Goal: Task Accomplishment & Management: Manage account settings

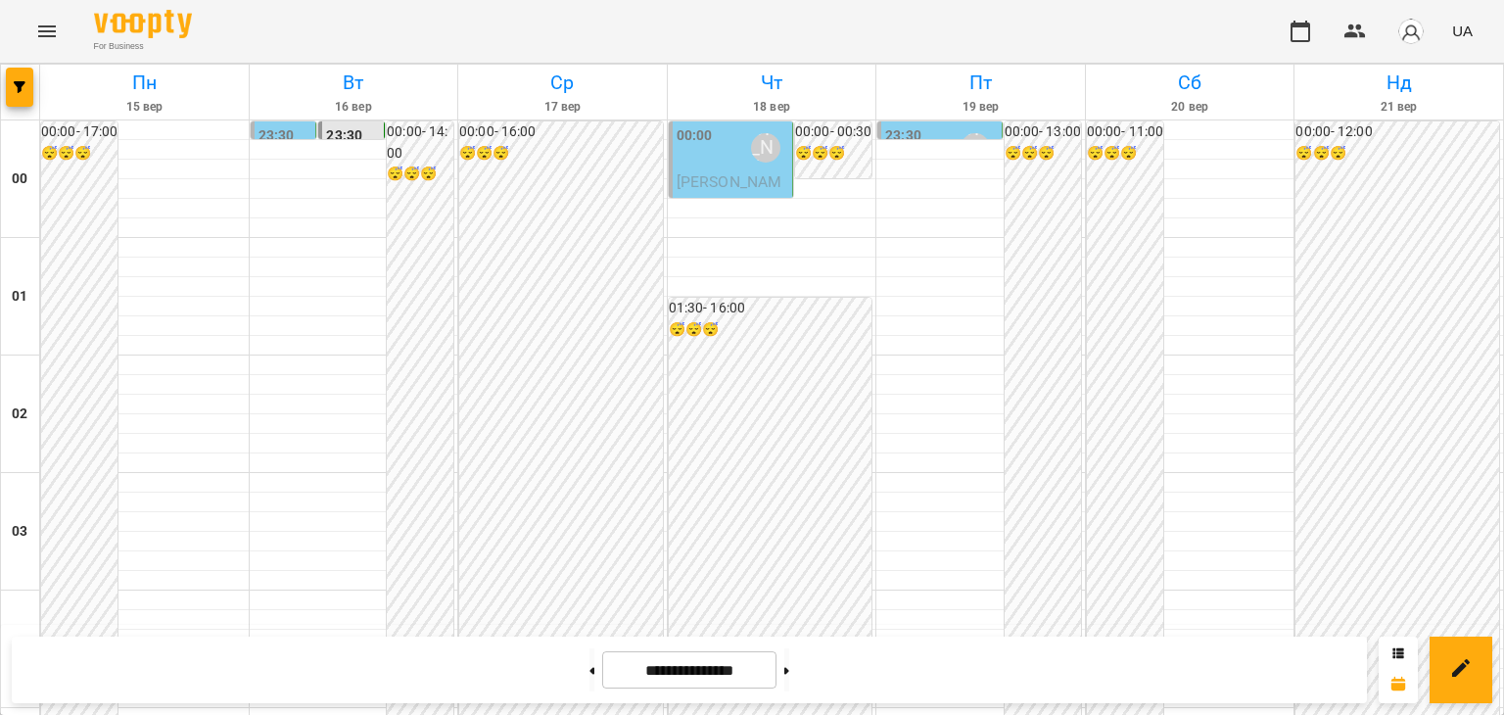
scroll to position [2057, 0]
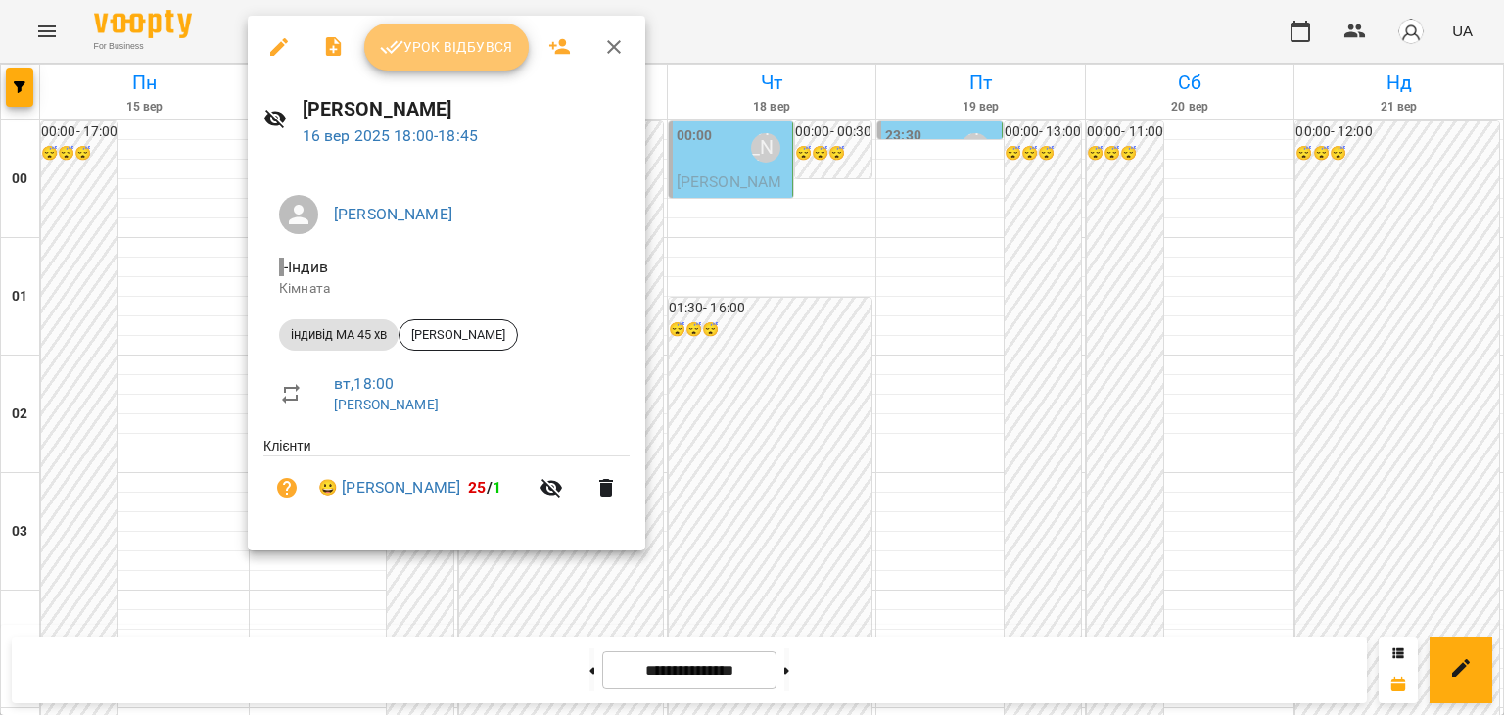
click at [478, 41] on span "Урок відбувся" at bounding box center [446, 47] width 133 height 24
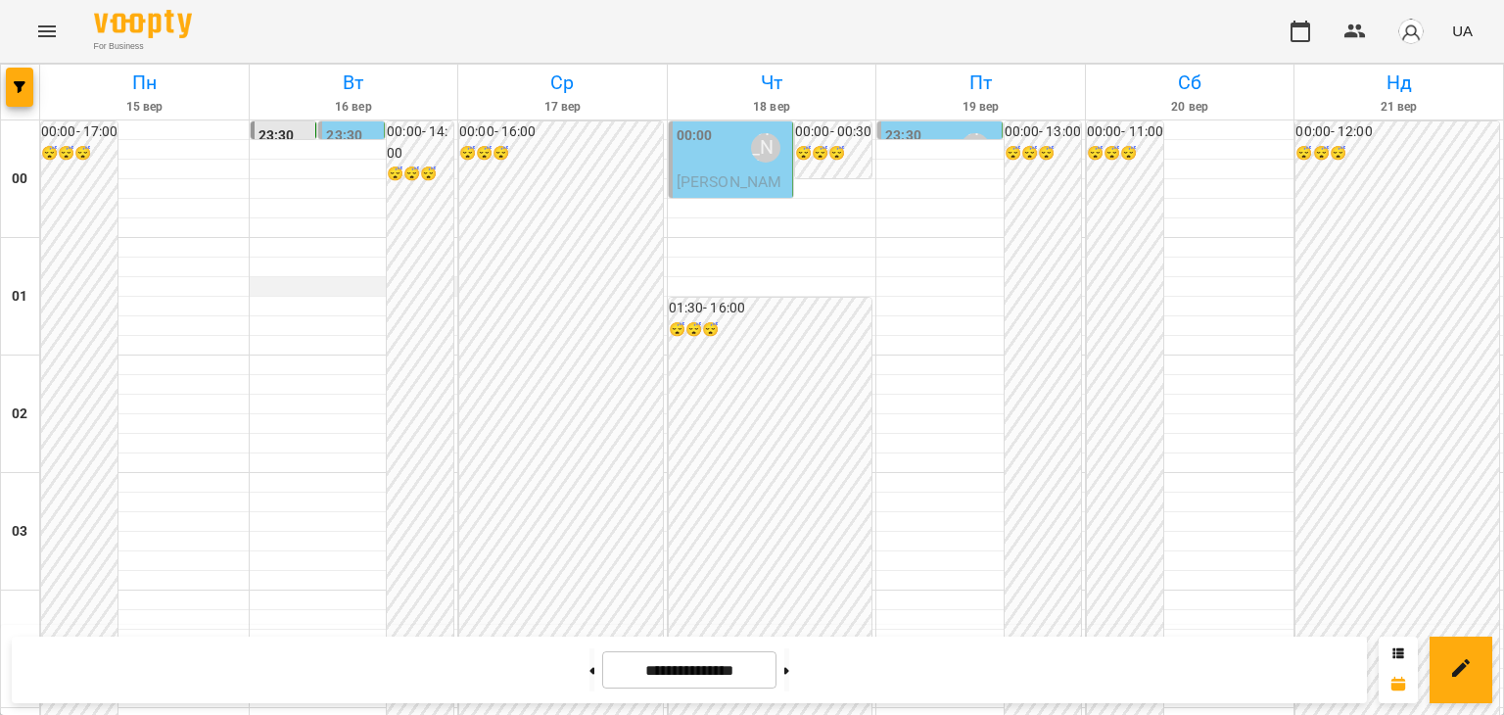
scroll to position [1959, 0]
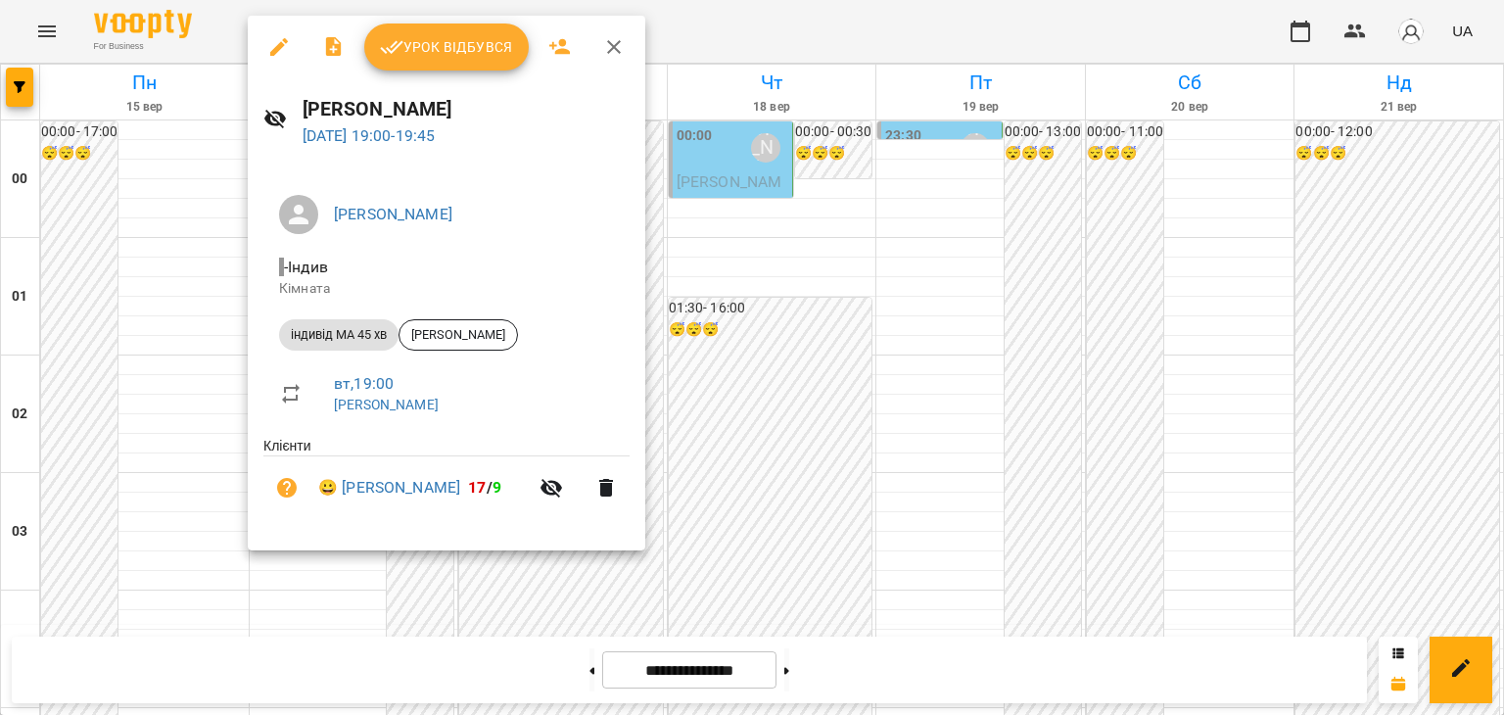
click at [473, 45] on span "Урок відбувся" at bounding box center [446, 47] width 133 height 24
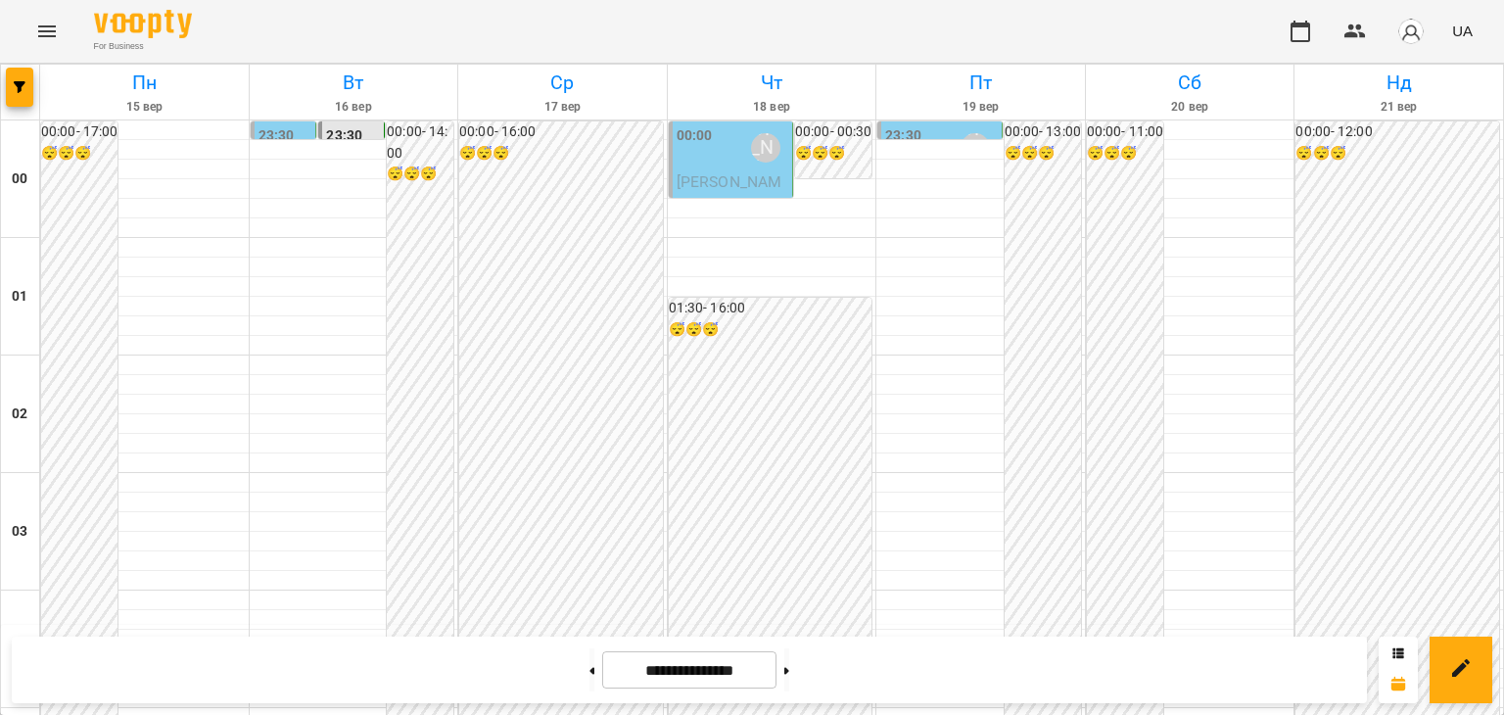
scroll to position [2118, 0]
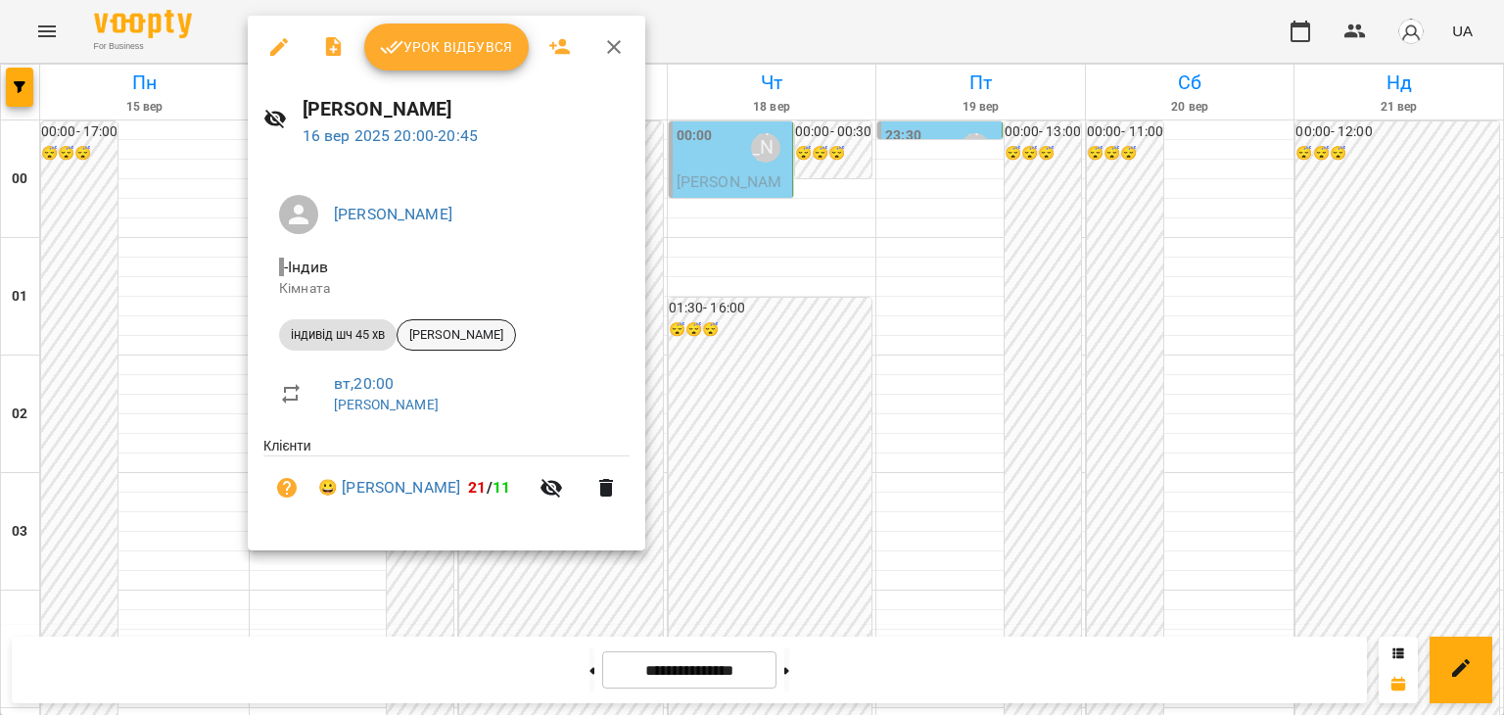
click at [493, 326] on span "[PERSON_NAME]" at bounding box center [457, 335] width 118 height 18
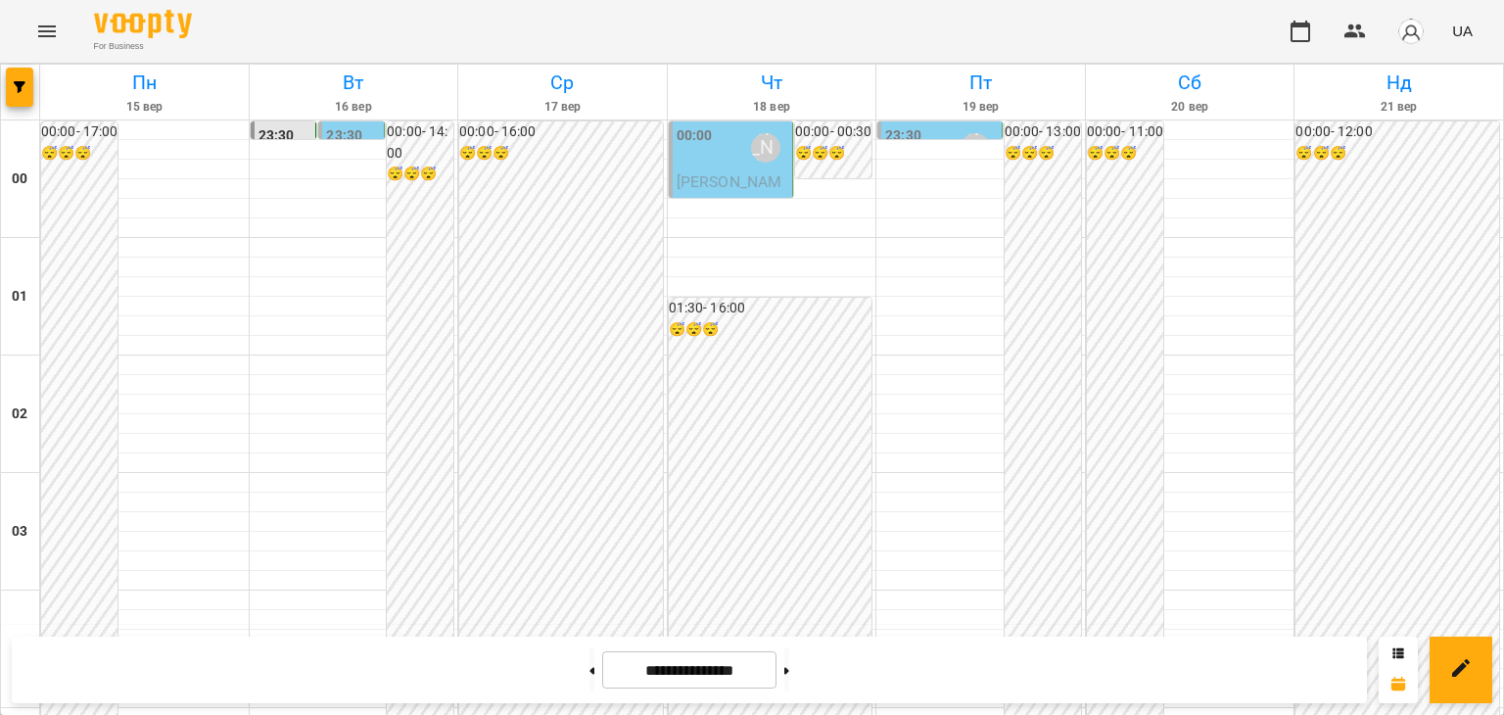
scroll to position [1922, 0]
